Goal: Navigation & Orientation: Find specific page/section

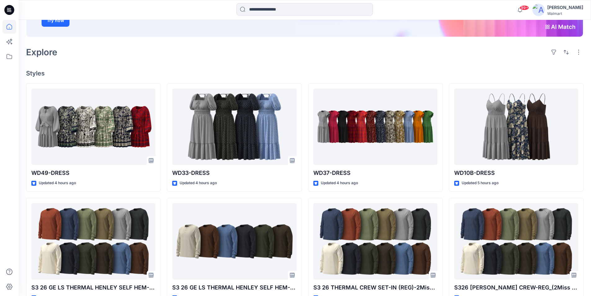
scroll to position [124, 0]
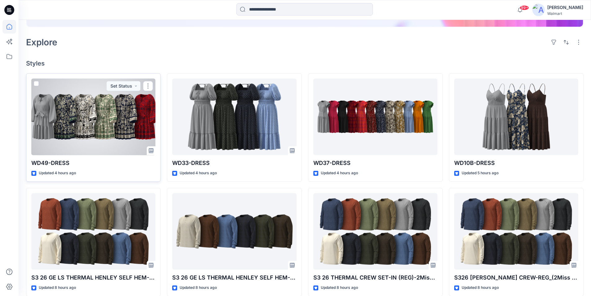
click at [96, 108] on div at bounding box center [93, 116] width 124 height 77
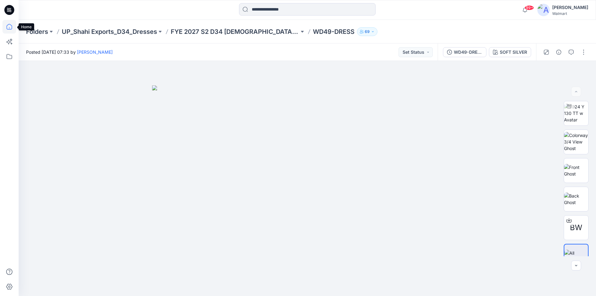
click at [8, 26] on icon at bounding box center [9, 27] width 14 height 14
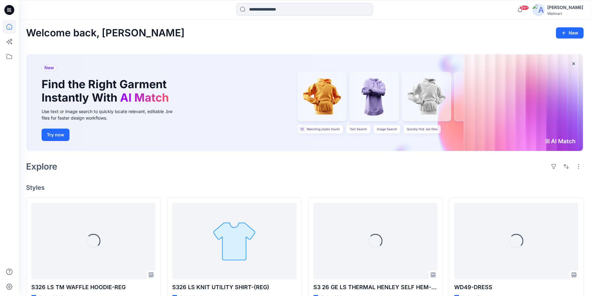
click at [572, 6] on div "[PERSON_NAME]" at bounding box center [565, 7] width 36 height 7
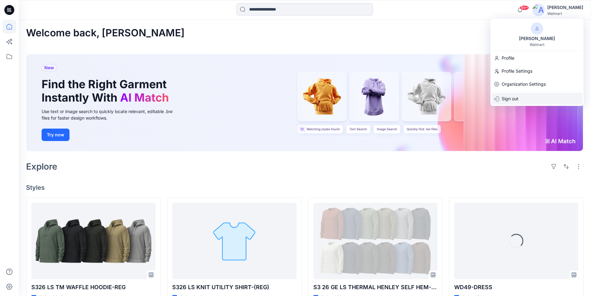
click at [514, 99] on p "Sign out" at bounding box center [510, 99] width 17 height 12
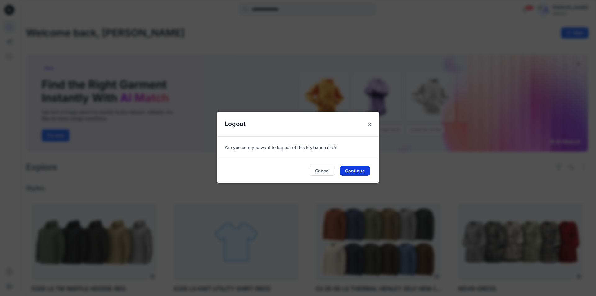
click at [355, 173] on button "Continue" at bounding box center [355, 171] width 30 height 10
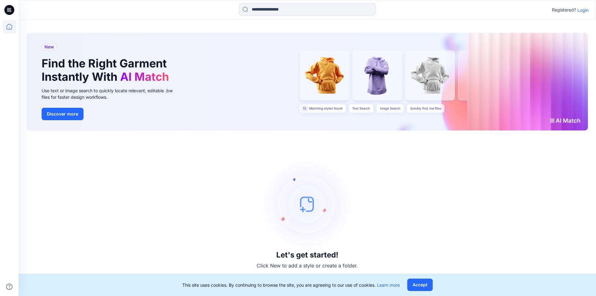
click at [587, 10] on p "Login" at bounding box center [582, 10] width 11 height 7
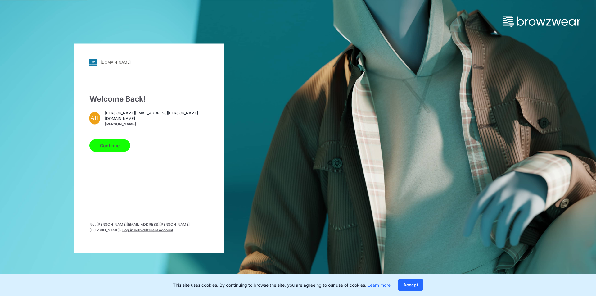
click at [159, 227] on span "Log in with different account" at bounding box center [147, 229] width 51 height 5
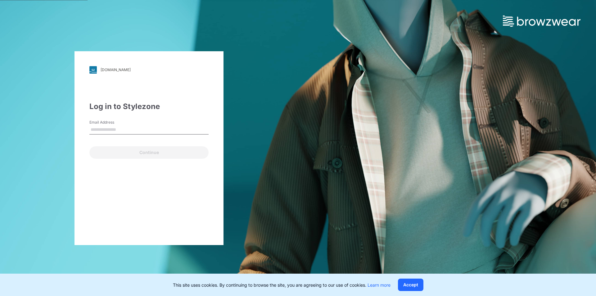
type input "**********"
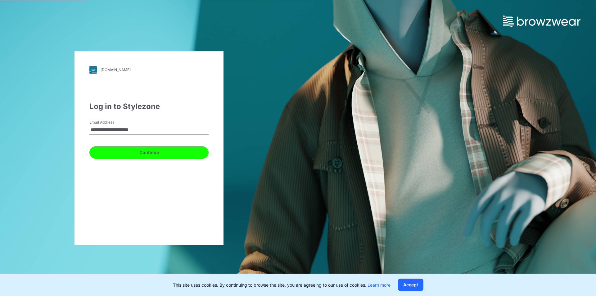
click at [143, 153] on button "Continue" at bounding box center [148, 152] width 119 height 12
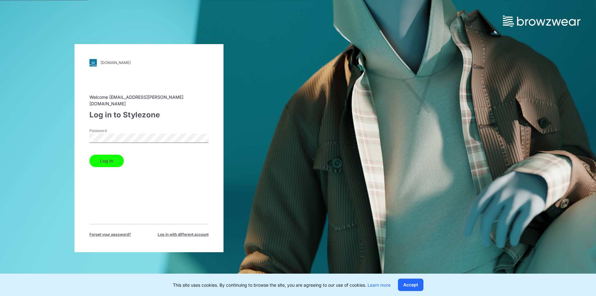
click at [105, 157] on button "Log in" at bounding box center [106, 160] width 34 height 12
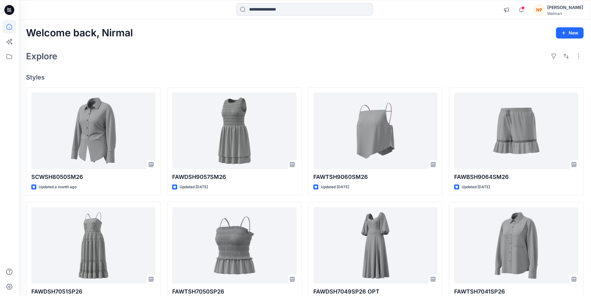
click at [566, 9] on div "[PERSON_NAME]" at bounding box center [565, 7] width 36 height 7
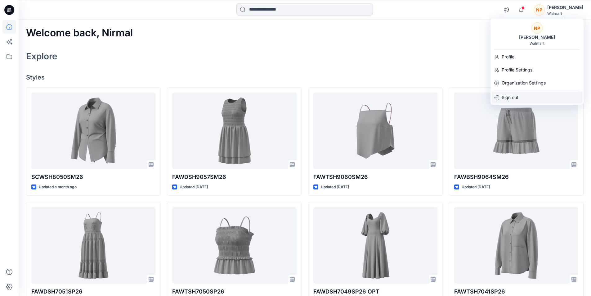
click at [511, 99] on p "Sign out" at bounding box center [510, 98] width 17 height 12
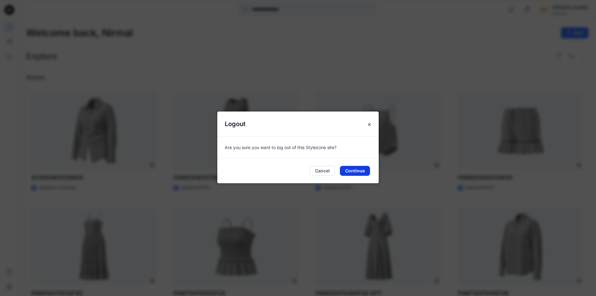
click at [354, 172] on button "Continue" at bounding box center [355, 171] width 30 height 10
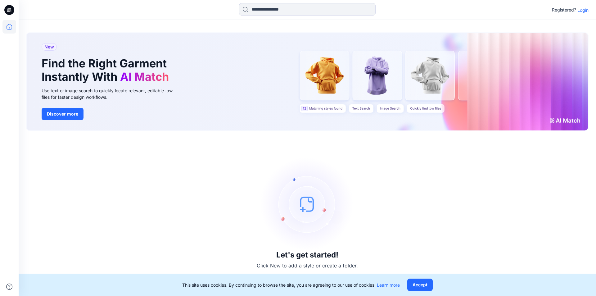
click at [583, 10] on p "Login" at bounding box center [582, 10] width 11 height 7
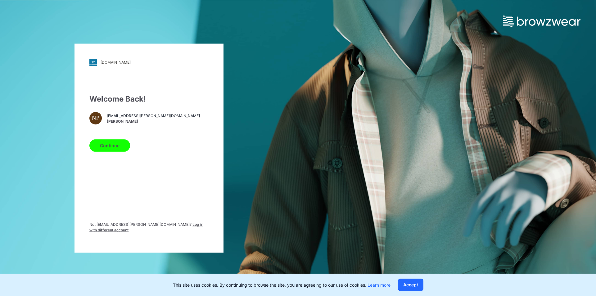
click at [163, 226] on span "Log in with different account" at bounding box center [146, 226] width 114 height 10
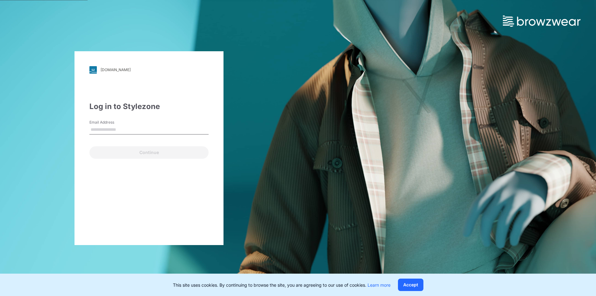
type input "**********"
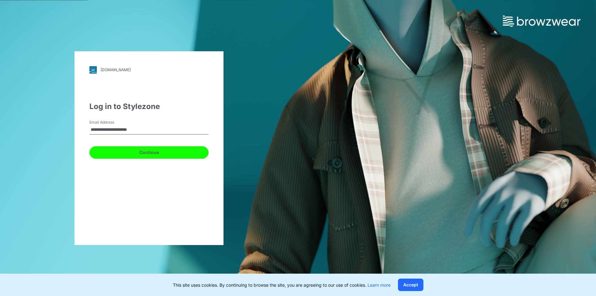
click at [143, 154] on button "Continue" at bounding box center [148, 152] width 119 height 12
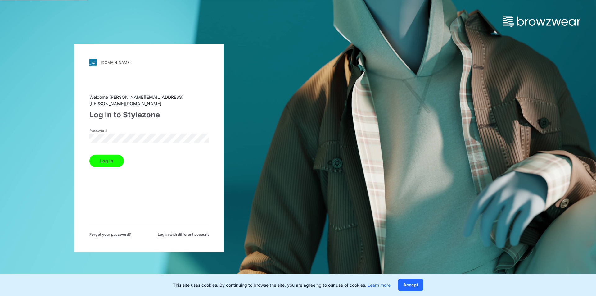
click at [110, 156] on button "Log in" at bounding box center [106, 160] width 34 height 12
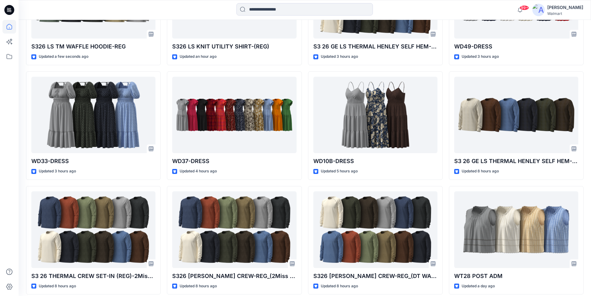
scroll to position [269, 0]
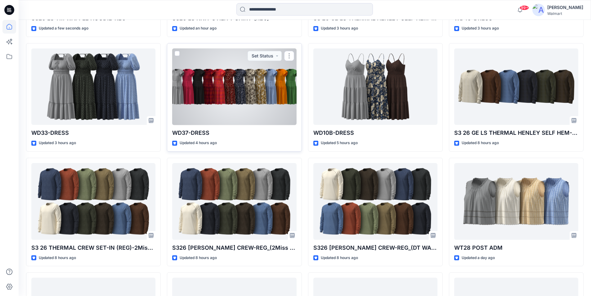
click at [223, 82] on div at bounding box center [234, 86] width 124 height 77
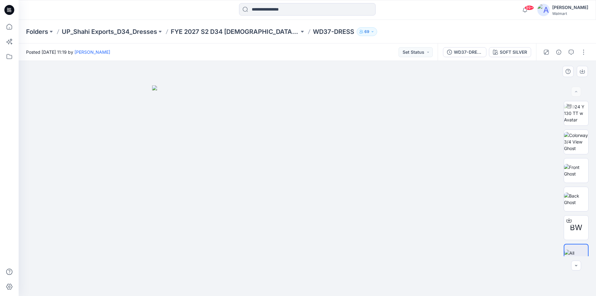
click at [223, 167] on img at bounding box center [307, 190] width 310 height 211
drag, startPoint x: 574, startPoint y: 114, endPoint x: 327, endPoint y: 112, distance: 247.8
click at [574, 114] on img at bounding box center [576, 113] width 24 height 20
drag, startPoint x: 324, startPoint y: 215, endPoint x: 317, endPoint y: 107, distance: 107.6
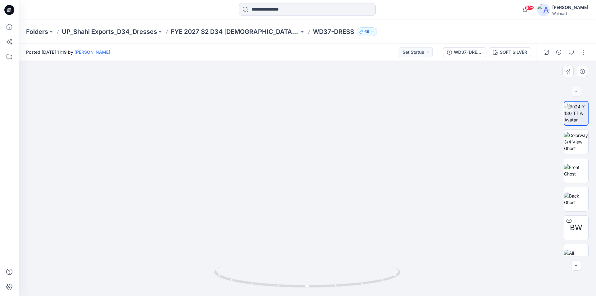
drag, startPoint x: 320, startPoint y: 208, endPoint x: 297, endPoint y: 82, distance: 128.9
drag, startPoint x: 305, startPoint y: 162, endPoint x: 329, endPoint y: 233, distance: 75.3
drag, startPoint x: 313, startPoint y: 206, endPoint x: 319, endPoint y: 247, distance: 40.8
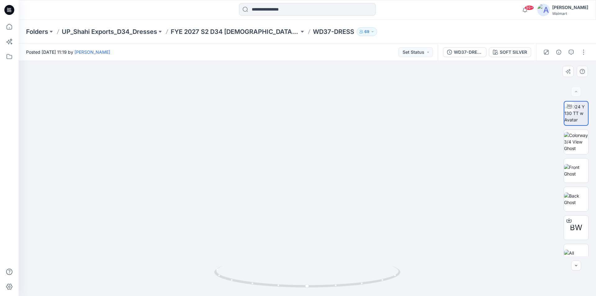
drag, startPoint x: 306, startPoint y: 177, endPoint x: 317, endPoint y: 230, distance: 54.8
click at [317, 230] on img at bounding box center [327, 1] width 911 height 590
drag, startPoint x: 358, startPoint y: 128, endPoint x: 369, endPoint y: 198, distance: 70.4
click at [369, 198] on img at bounding box center [339, 39] width 911 height 514
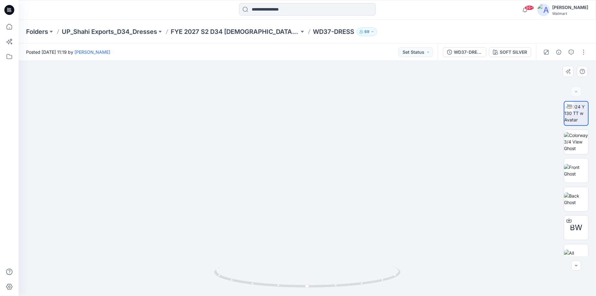
drag, startPoint x: 414, startPoint y: 197, endPoint x: 376, endPoint y: 197, distance: 37.8
drag, startPoint x: 324, startPoint y: 289, endPoint x: 254, endPoint y: 275, distance: 71.5
click at [254, 275] on div at bounding box center [307, 280] width 186 height 31
click at [312, 190] on img at bounding box center [314, 34] width 911 height 523
drag, startPoint x: 342, startPoint y: 288, endPoint x: 240, endPoint y: 271, distance: 103.3
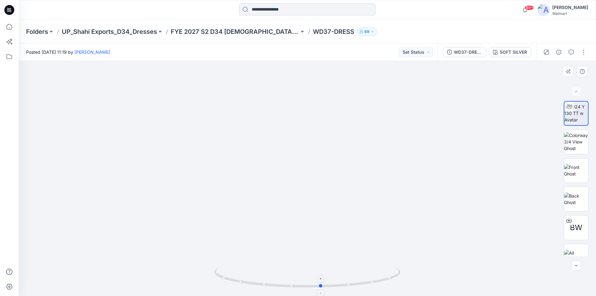
click at [240, 271] on icon at bounding box center [308, 277] width 188 height 23
click at [9, 29] on icon at bounding box center [9, 27] width 14 height 14
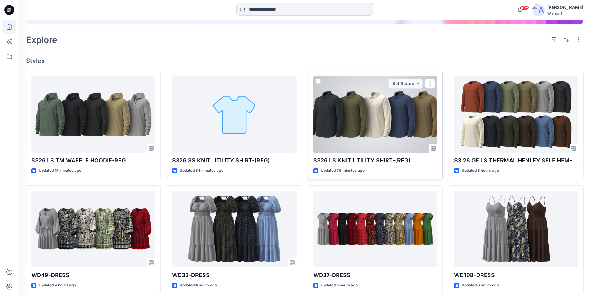
scroll to position [181, 0]
